Goal: Task Accomplishment & Management: Use online tool/utility

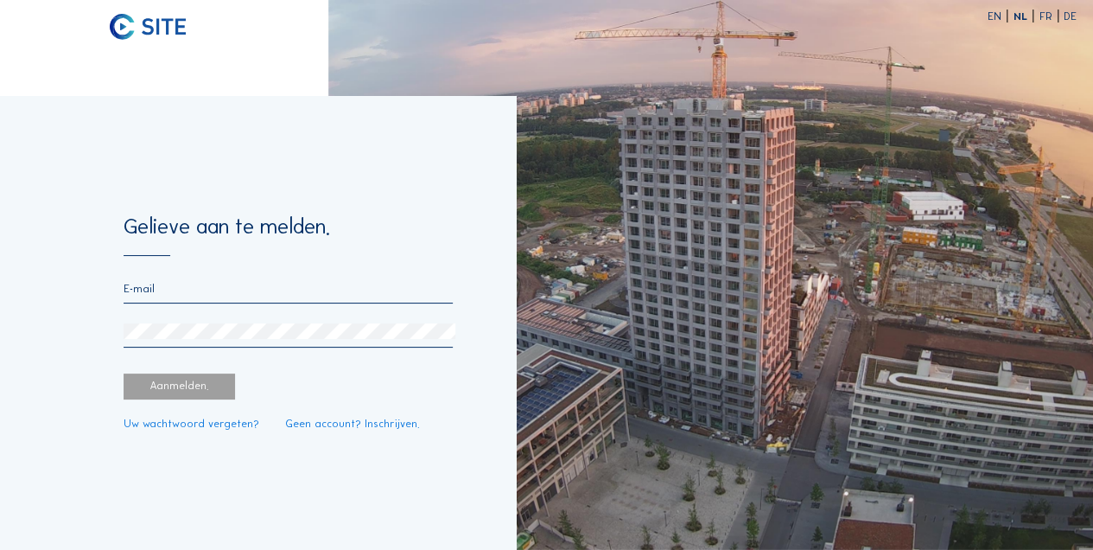
type input "[EMAIL_ADDRESS][PERSON_NAME][DOMAIN_NAME]"
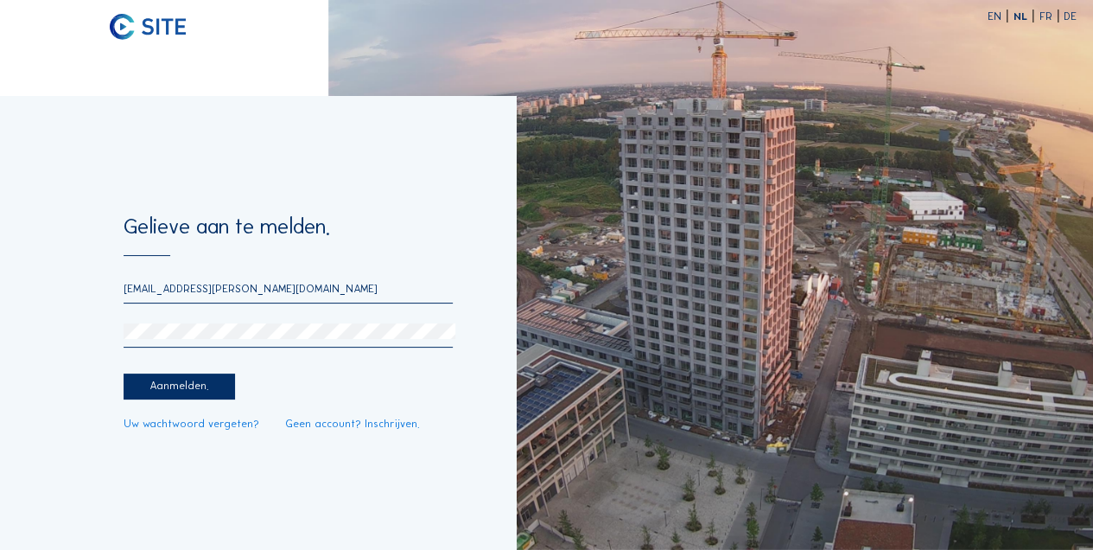
click at [187, 386] on div "Aanmelden." at bounding box center [179, 386] width 111 height 26
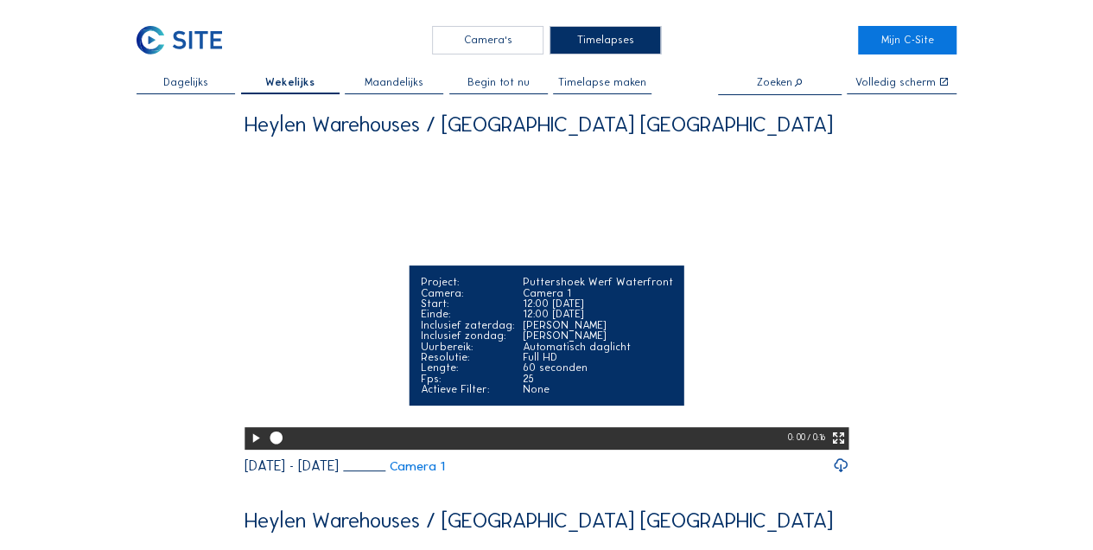
click at [837, 448] on icon at bounding box center [837, 438] width 15 height 18
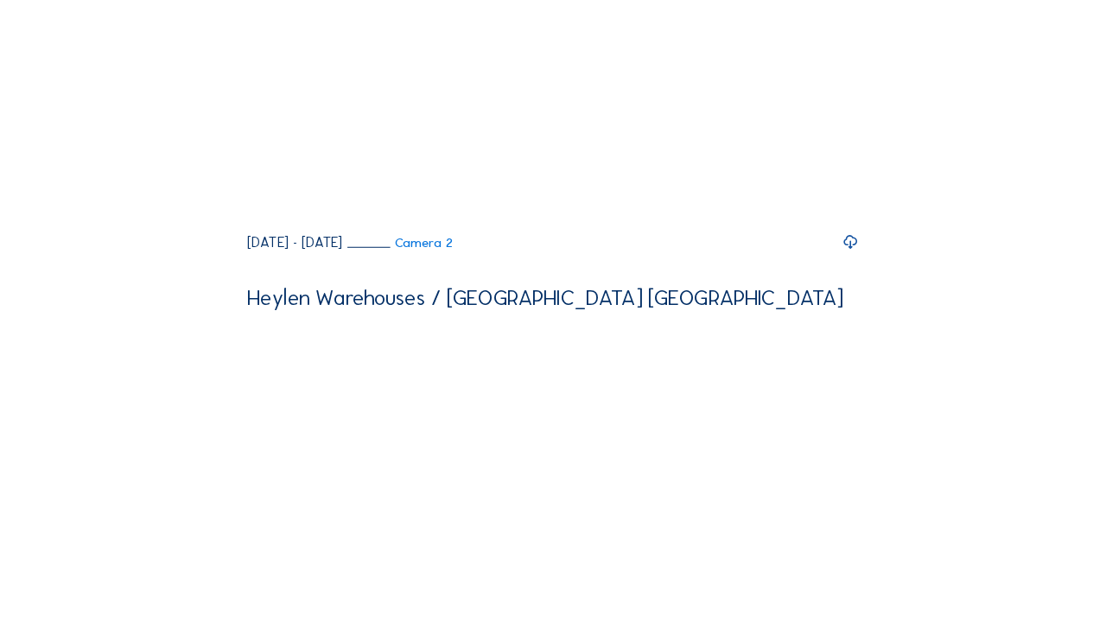
scroll to position [461, 0]
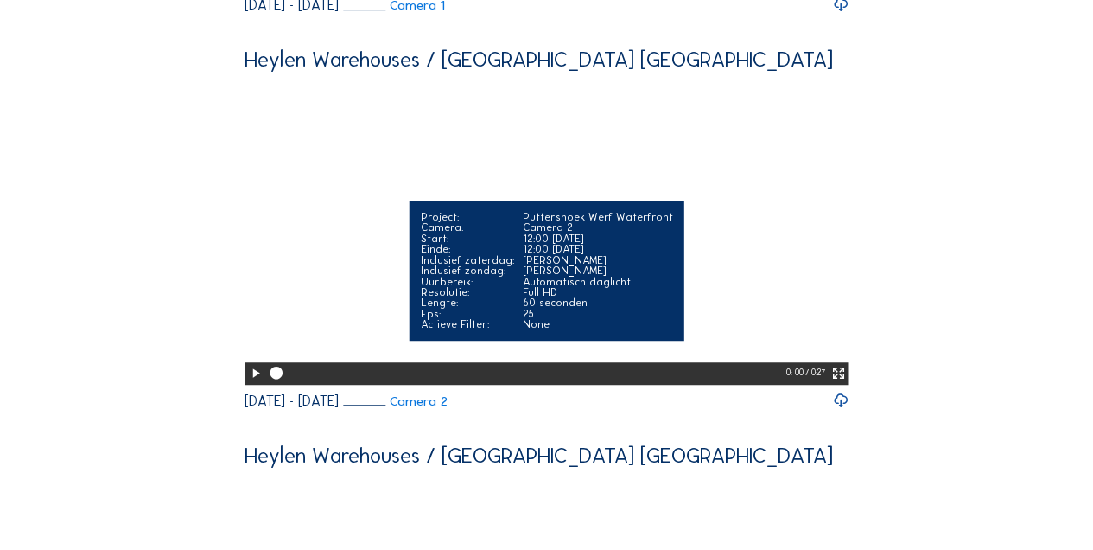
click at [844, 383] on icon at bounding box center [837, 374] width 15 height 18
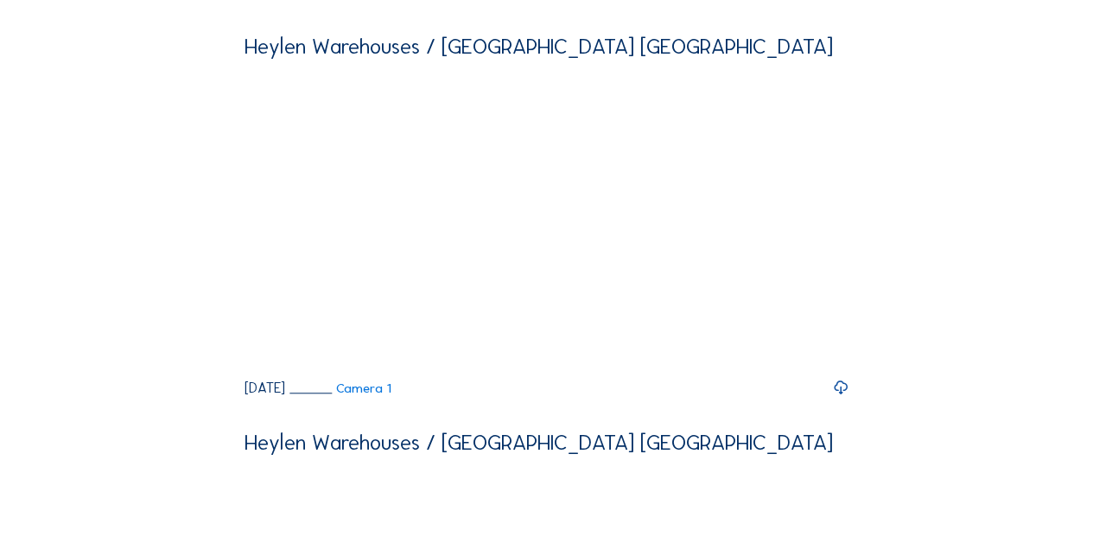
scroll to position [557, 0]
